Goal: Communication & Community: Answer question/provide support

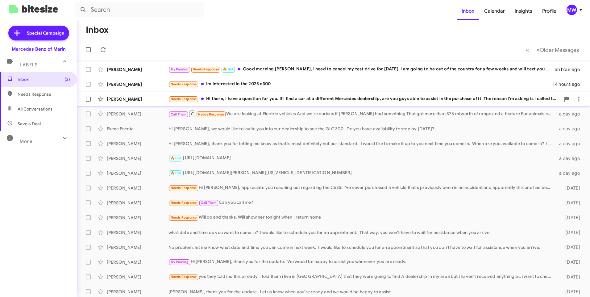
click at [332, 99] on div "Needs Response Hi there, I have a question for you. If I find a car at a differ…" at bounding box center [364, 98] width 392 height 7
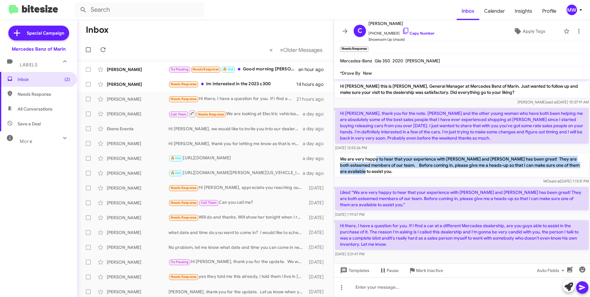
drag, startPoint x: 374, startPoint y: 158, endPoint x: 581, endPoint y: 164, distance: 207.2
click at [581, 164] on p "We are very happy to hear that your experience with [PERSON_NAME] and [PERSON_N…" at bounding box center [462, 164] width 254 height 23
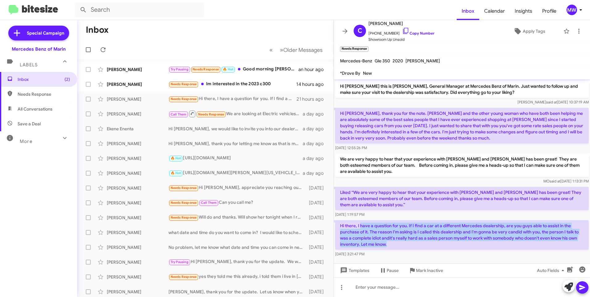
drag, startPoint x: 360, startPoint y: 222, endPoint x: 402, endPoint y: 239, distance: 45.8
click at [402, 239] on p "Hi there, I have a question for you. If I find a car at a different Mercedes de…" at bounding box center [462, 235] width 254 height 30
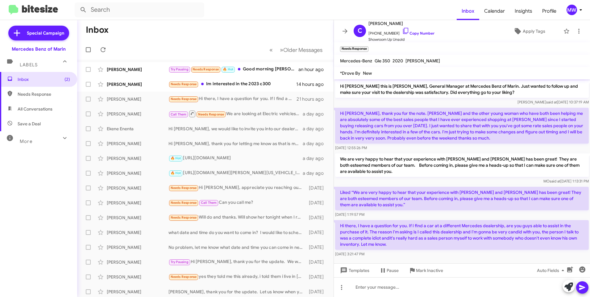
drag, startPoint x: 402, startPoint y: 239, endPoint x: 394, endPoint y: 249, distance: 12.7
click at [394, 251] on div "[DATE] 3:21:47 PM" at bounding box center [462, 254] width 254 height 6
click at [391, 286] on div at bounding box center [462, 287] width 256 height 20
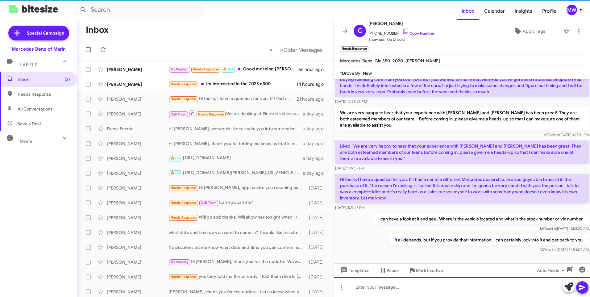
scroll to position [48, 0]
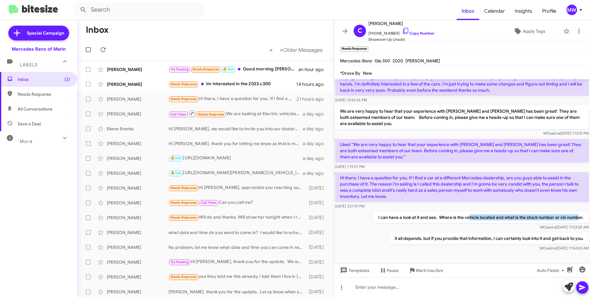
drag, startPoint x: 463, startPoint y: 218, endPoint x: 575, endPoint y: 217, distance: 112.0
click at [575, 217] on p "I can have a look at it and see. Where is the vehicle located and what is the s…" at bounding box center [480, 217] width 215 height 11
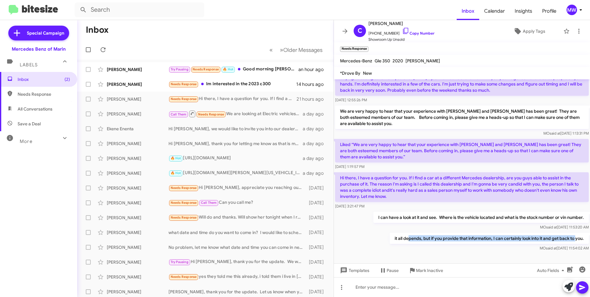
drag, startPoint x: 402, startPoint y: 238, endPoint x: 571, endPoint y: 242, distance: 168.8
click at [571, 242] on p "it all depends, but if you provide that information, I can certainly look into …" at bounding box center [489, 238] width 199 height 11
click at [245, 81] on div "Needs Response Im interested in the 2023 c300" at bounding box center [235, 84] width 135 height 7
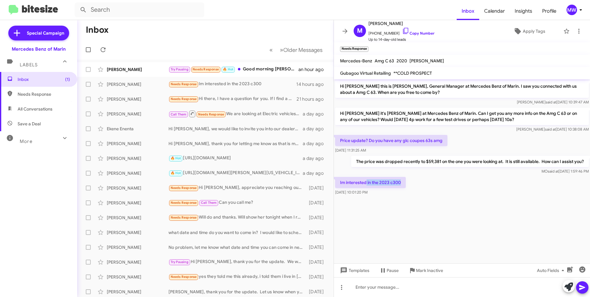
drag, startPoint x: 366, startPoint y: 183, endPoint x: 418, endPoint y: 180, distance: 51.3
click at [418, 180] on div "Im interested in the 2023 c300 Sep 5, 2025, 10:01:20 PM" at bounding box center [462, 186] width 256 height 21
drag, startPoint x: 418, startPoint y: 180, endPoint x: 419, endPoint y: 203, distance: 23.2
click at [418, 196] on div "Im interested in the 2023 c300 Sep 5, 2025, 10:01:20 PM" at bounding box center [462, 186] width 256 height 21
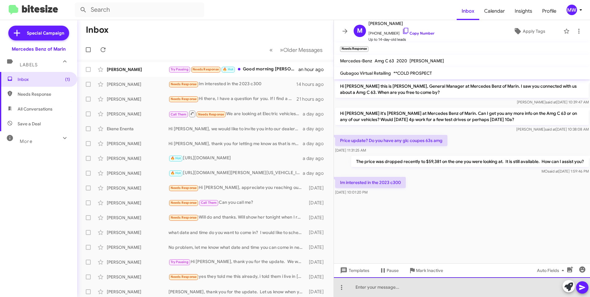
click at [420, 292] on div at bounding box center [462, 287] width 256 height 20
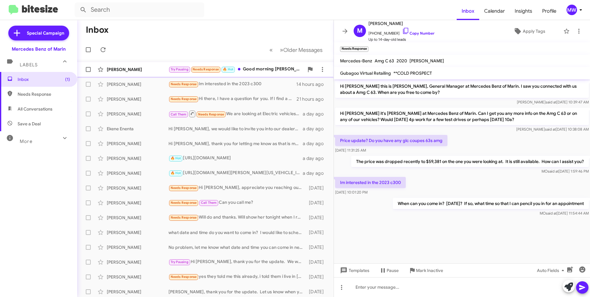
click at [256, 67] on div "Try Pausing Needs Response 🔥 Hot Good morning Omar, I need to cancel my test dr…" at bounding box center [235, 69] width 135 height 7
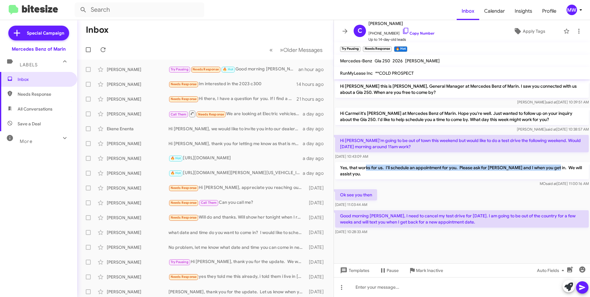
drag, startPoint x: 365, startPoint y: 169, endPoint x: 550, endPoint y: 168, distance: 184.8
click at [550, 168] on p "Yes, that works for us. I'll schedule an appointment for you. Please ask for Al…" at bounding box center [462, 170] width 254 height 17
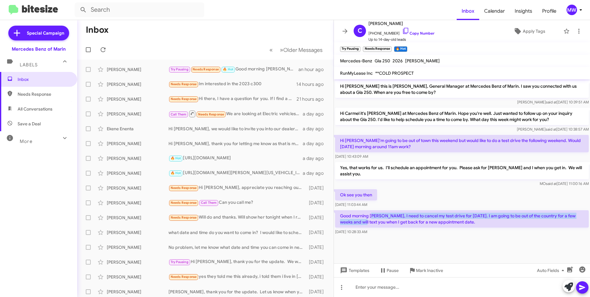
drag, startPoint x: 357, startPoint y: 214, endPoint x: 374, endPoint y: 212, distance: 16.8
click at [374, 212] on p "Good morning Omar, I need to cancel my test drive for tomorrow. I am going to b…" at bounding box center [462, 218] width 254 height 17
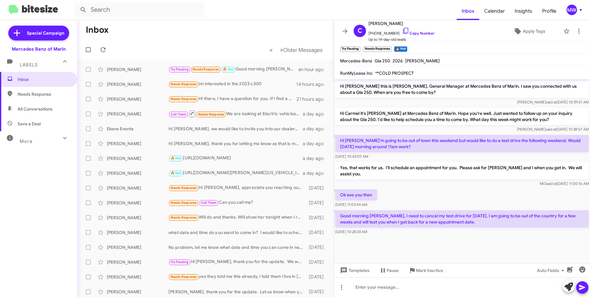
drag, startPoint x: 374, startPoint y: 212, endPoint x: 412, endPoint y: 240, distance: 46.8
click at [412, 240] on cdk-virtual-scroll-viewport "Hi Carmel this is Omar Ibrahimi, General Manager at Mercedes Benz of Marin. I s…" at bounding box center [462, 171] width 256 height 184
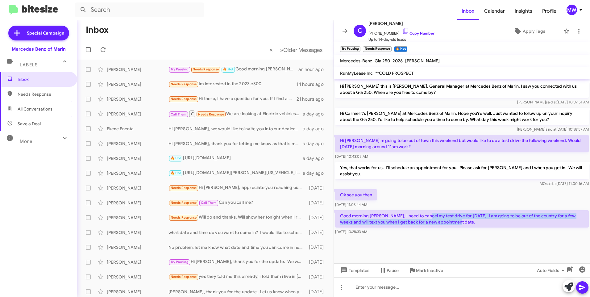
drag, startPoint x: 427, startPoint y: 206, endPoint x: 453, endPoint y: 216, distance: 27.9
click at [453, 216] on p "Good morning Omar, I need to cancel my test drive for tomorrow. I am going to b…" at bounding box center [462, 218] width 254 height 17
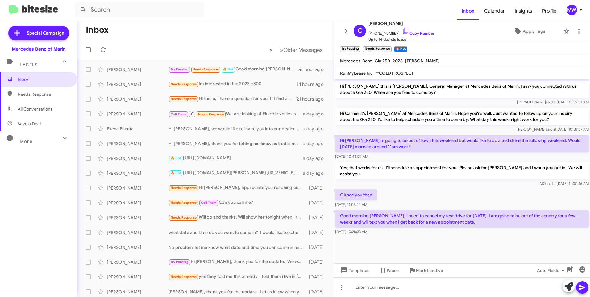
drag, startPoint x: 453, startPoint y: 216, endPoint x: 451, endPoint y: 256, distance: 39.9
click at [451, 256] on cdk-virtual-scroll-viewport "Hi Carmel this is Omar Ibrahimi, General Manager at Mercedes Benz of Marin. I s…" at bounding box center [462, 171] width 256 height 184
click at [430, 291] on div at bounding box center [462, 287] width 256 height 20
drag, startPoint x: 373, startPoint y: 33, endPoint x: 392, endPoint y: 34, distance: 18.8
click at [392, 34] on span "+14155725697 Copy Number" at bounding box center [401, 31] width 66 height 9
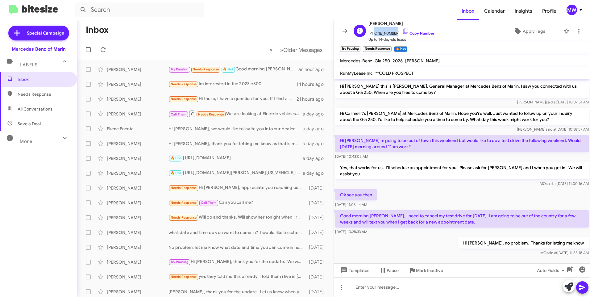
copy span "4155725697"
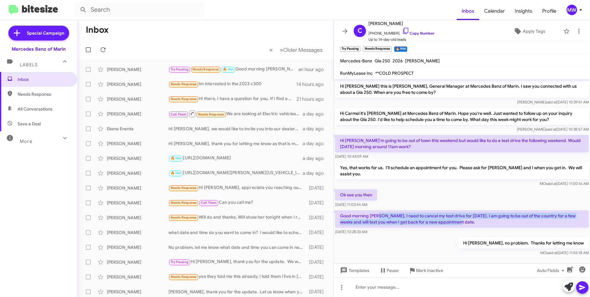
drag, startPoint x: 381, startPoint y: 210, endPoint x: 459, endPoint y: 216, distance: 78.0
click at [459, 216] on p "Good morning Omar, I need to cancel my test drive for tomorrow. I am going to b…" at bounding box center [462, 218] width 254 height 17
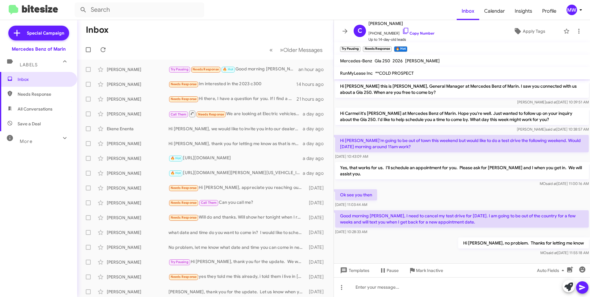
drag, startPoint x: 459, startPoint y: 216, endPoint x: 447, endPoint y: 244, distance: 30.3
click at [446, 239] on div "Hi Carmel, no problem. Thanks for letting me know MO said at Sep 6, 2025, 11:55…" at bounding box center [462, 246] width 256 height 21
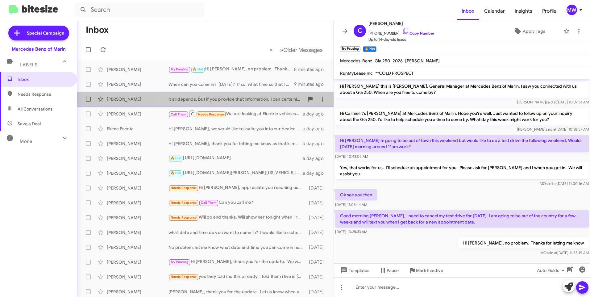
click at [239, 97] on div "it all depends, but if you provide that information, I can certainly look into …" at bounding box center [235, 99] width 135 height 6
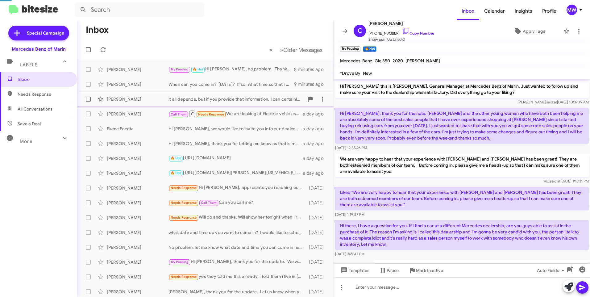
scroll to position [35, 0]
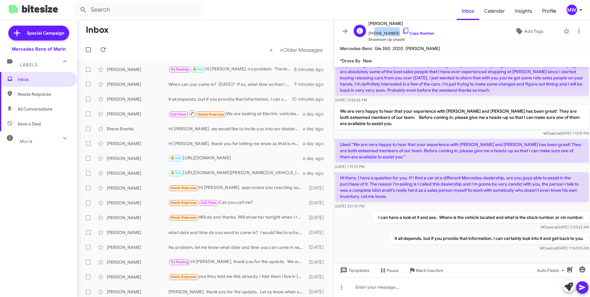
drag, startPoint x: 372, startPoint y: 32, endPoint x: 397, endPoint y: 36, distance: 24.7
click at [397, 36] on span "+14154088632 Copy Number" at bounding box center [401, 31] width 66 height 9
copy span "4154088632"
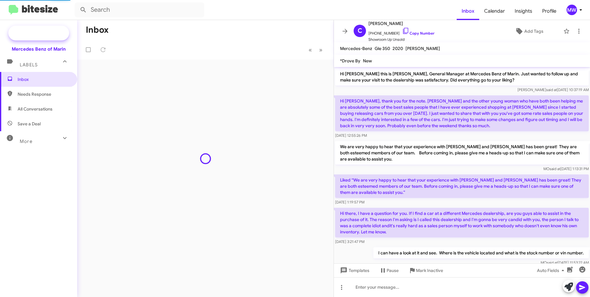
scroll to position [35, 0]
